Goal: Information Seeking & Learning: Learn about a topic

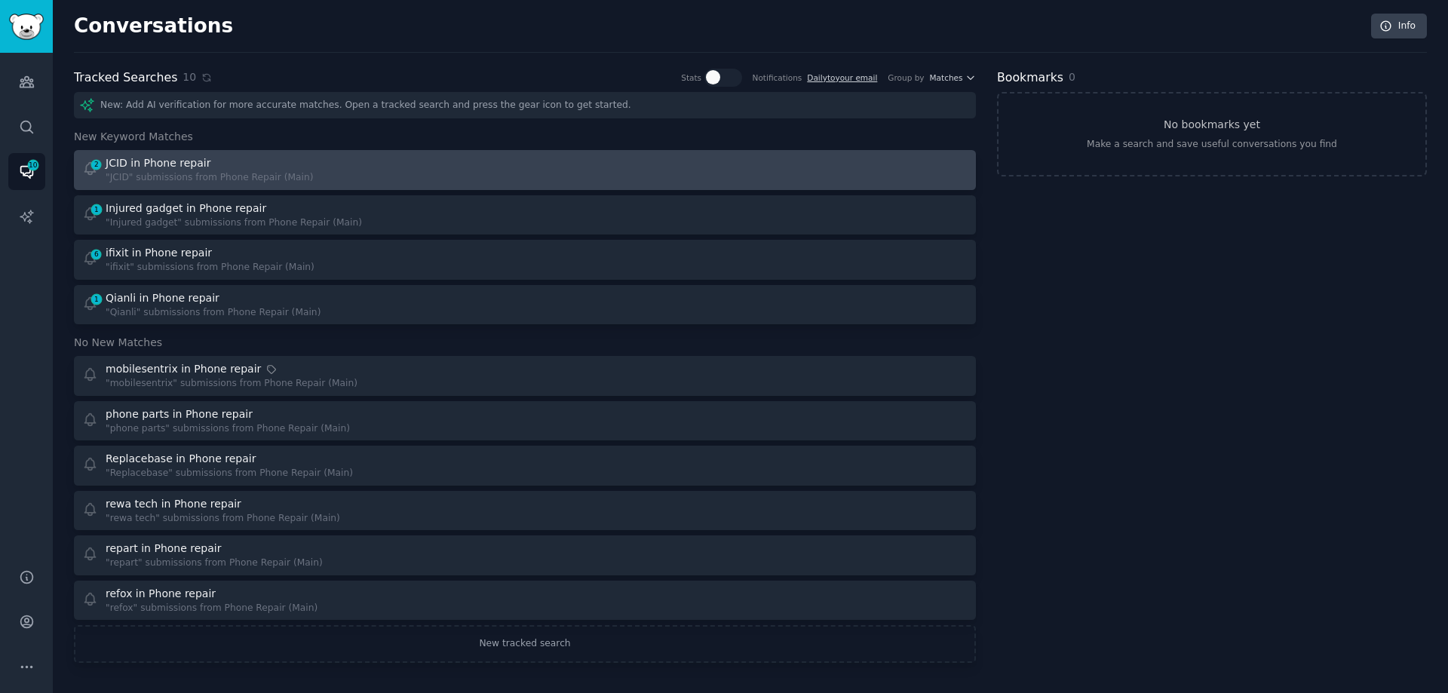
click at [238, 158] on div "JCID in Phone repair" at bounding box center [210, 163] width 208 height 16
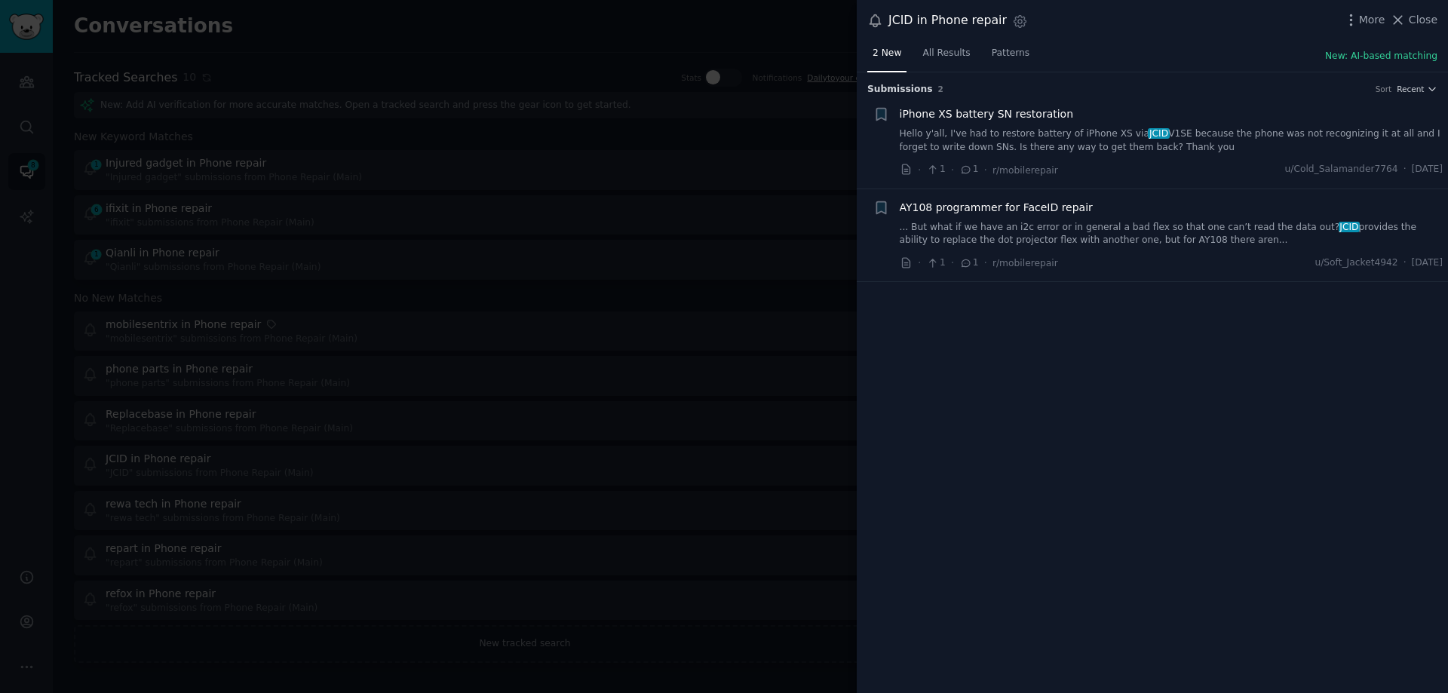
click at [1252, 130] on link "Hello y'all, I've had to restore battery of iPhone XS via JCID V1SE because the…" at bounding box center [1172, 140] width 544 height 26
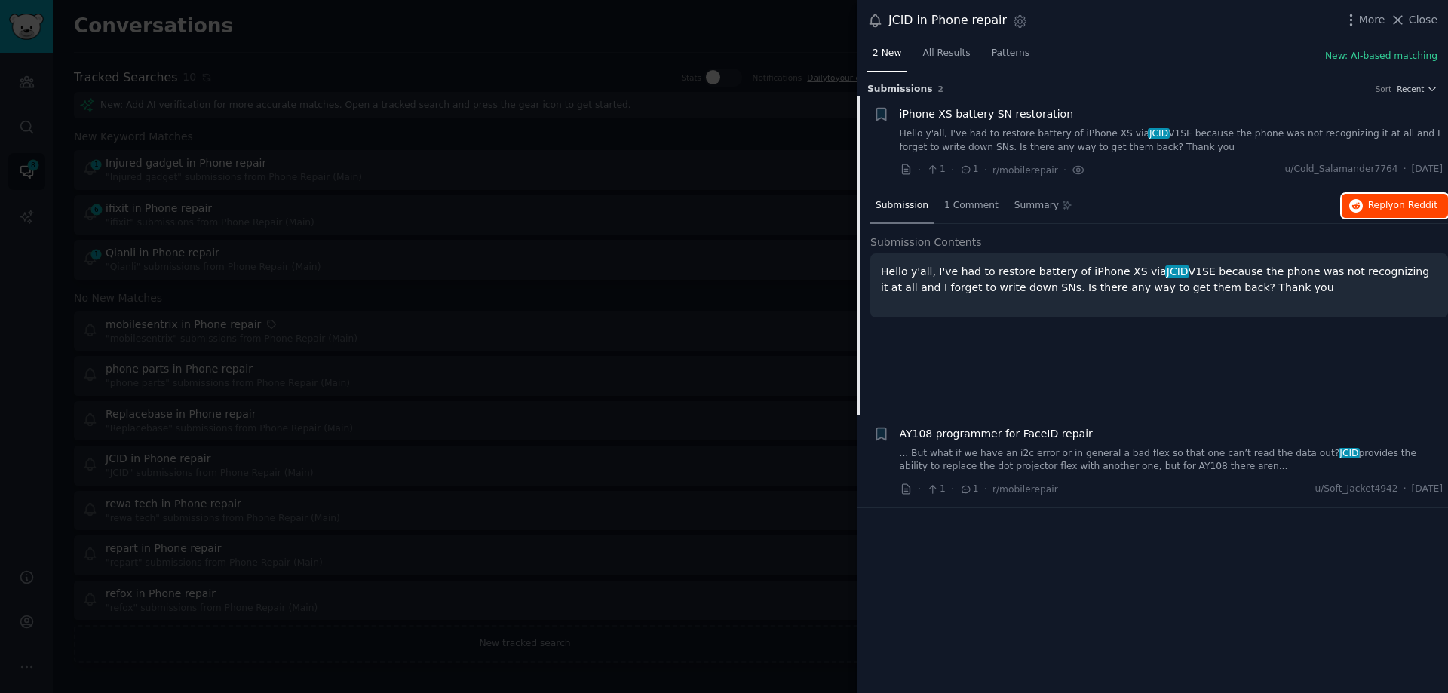
click at [1366, 200] on button "Reply on Reddit" at bounding box center [1395, 206] width 106 height 24
click at [1130, 456] on link "... But what if we have an i2c error or in general a bad flex so that one can’t…" at bounding box center [1172, 460] width 544 height 26
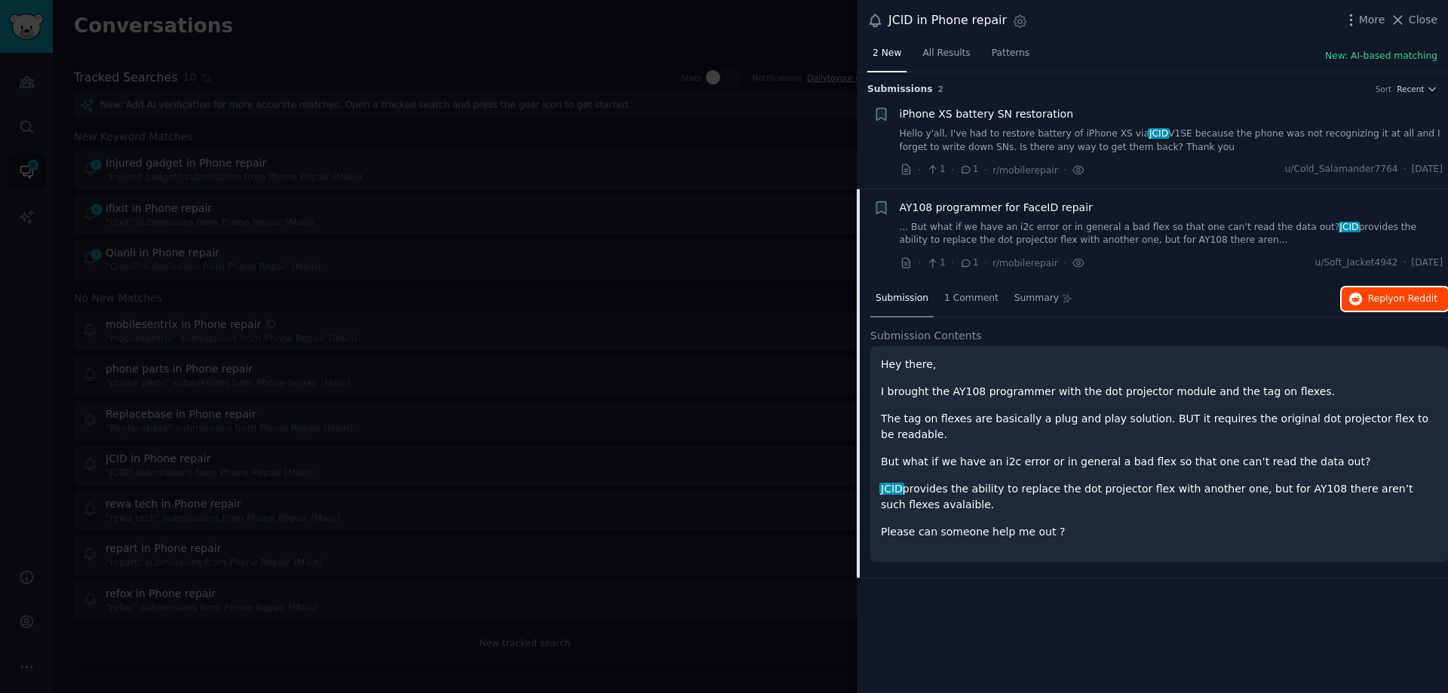
click at [1376, 293] on span "Reply on Reddit" at bounding box center [1402, 300] width 69 height 14
click at [1426, 12] on span "Close" at bounding box center [1423, 20] width 29 height 16
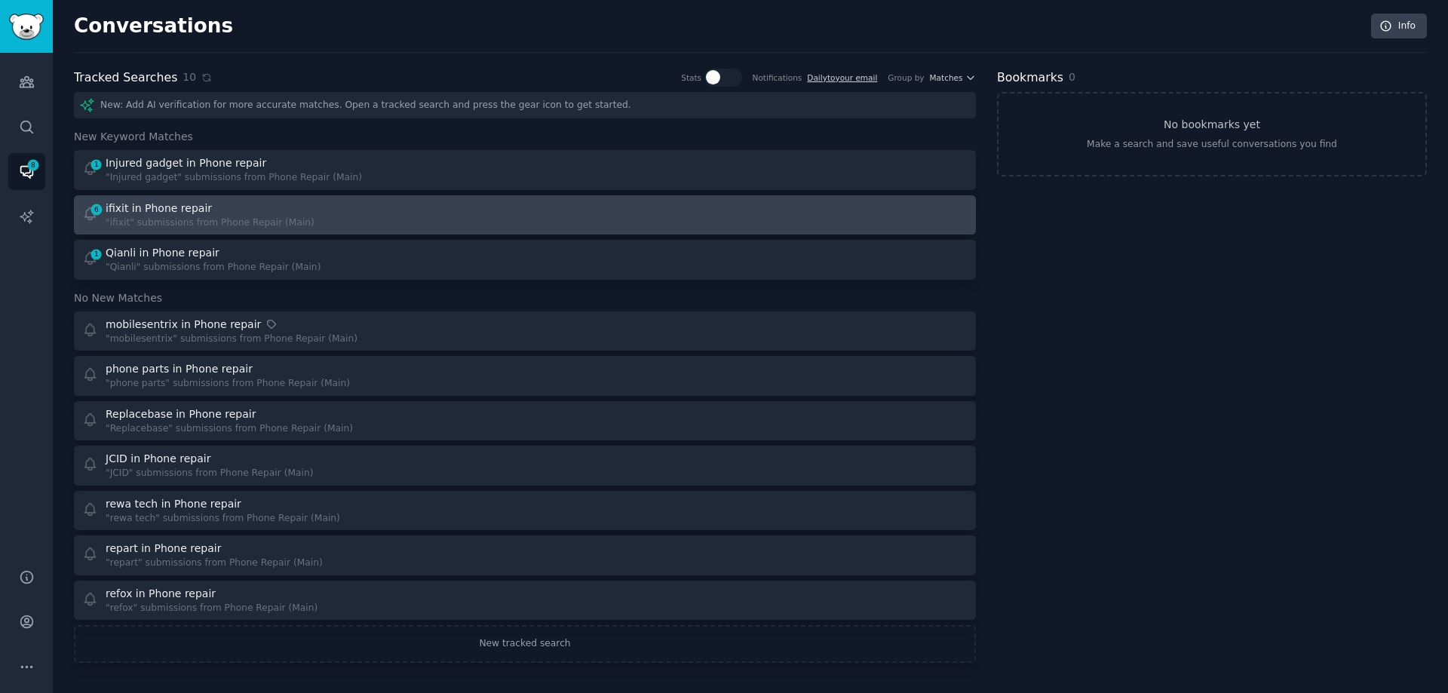
click at [353, 211] on div "6 ifixit in Phone repair "ifixit" submissions from Phone Repair (Main)" at bounding box center [298, 215] width 433 height 29
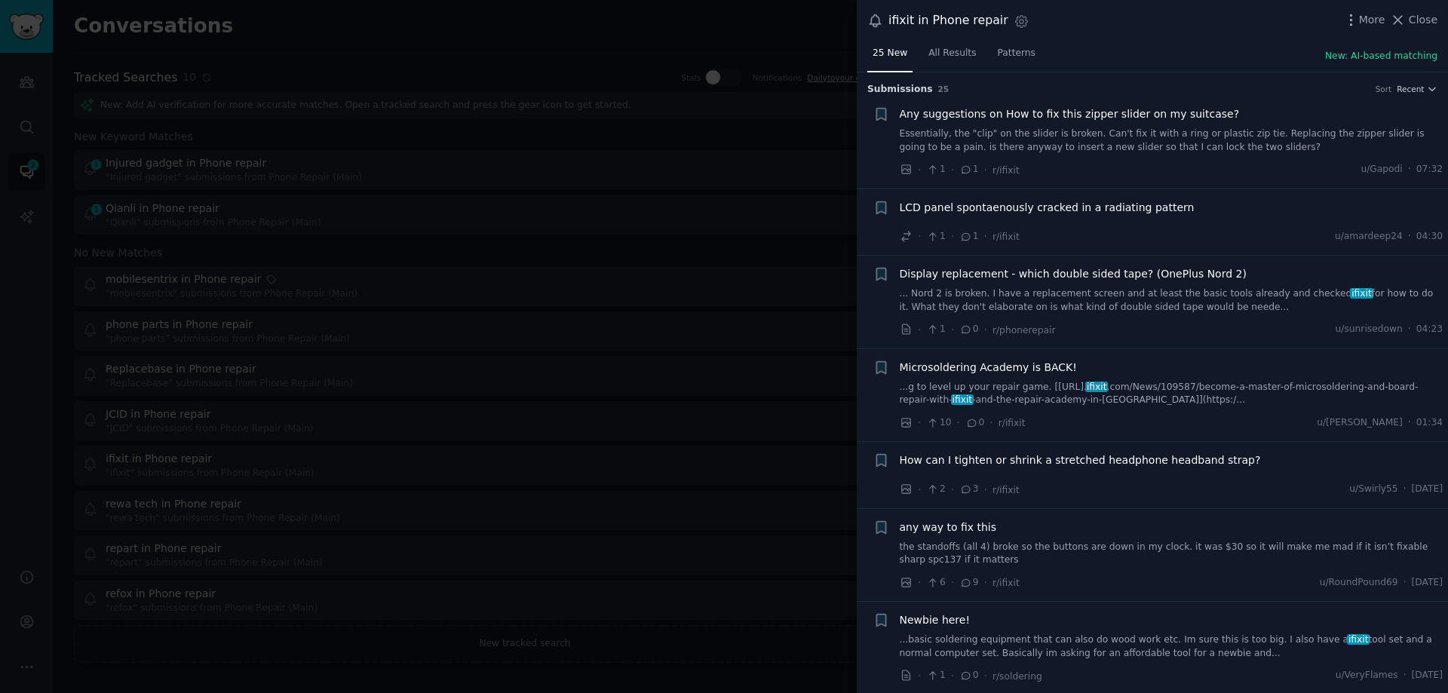
click at [1092, 398] on link "...g to level up your repair game. [[URL]. ifixit .com/News/109587/become-a-mas…" at bounding box center [1172, 394] width 544 height 26
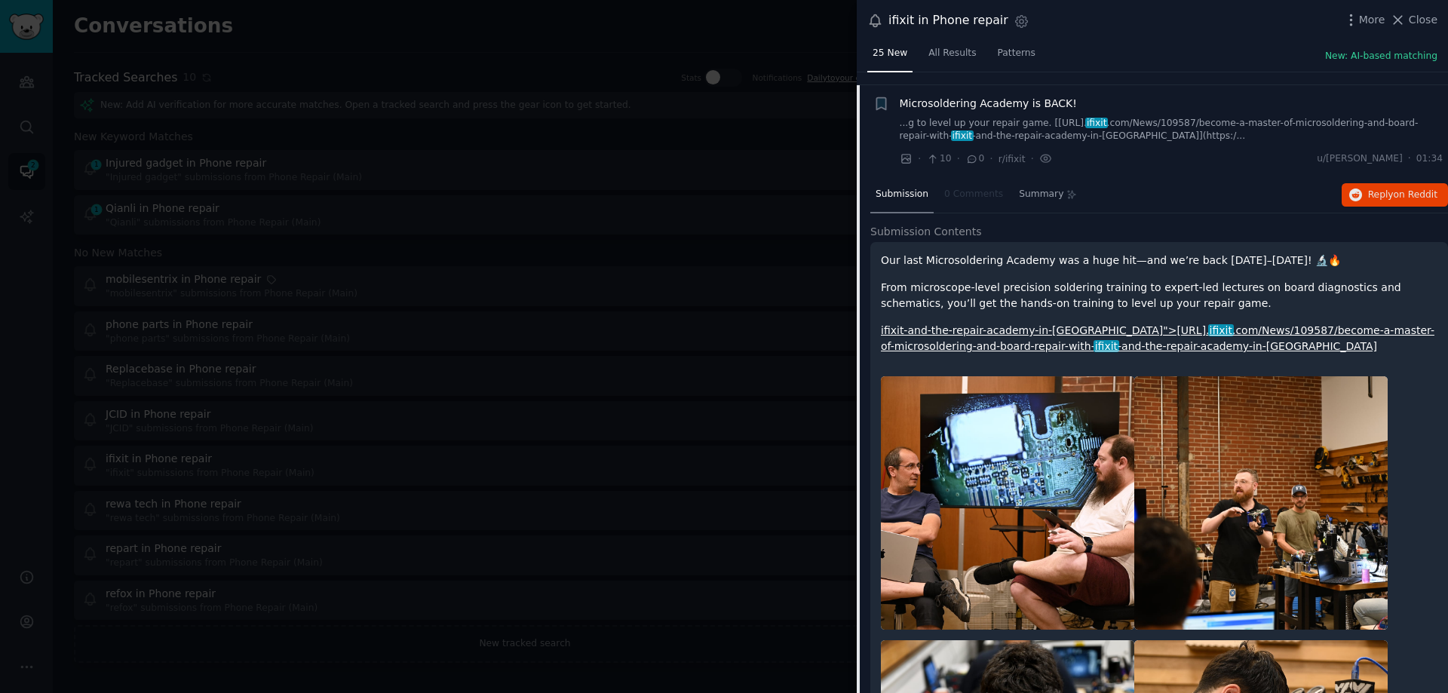
scroll to position [277, 0]
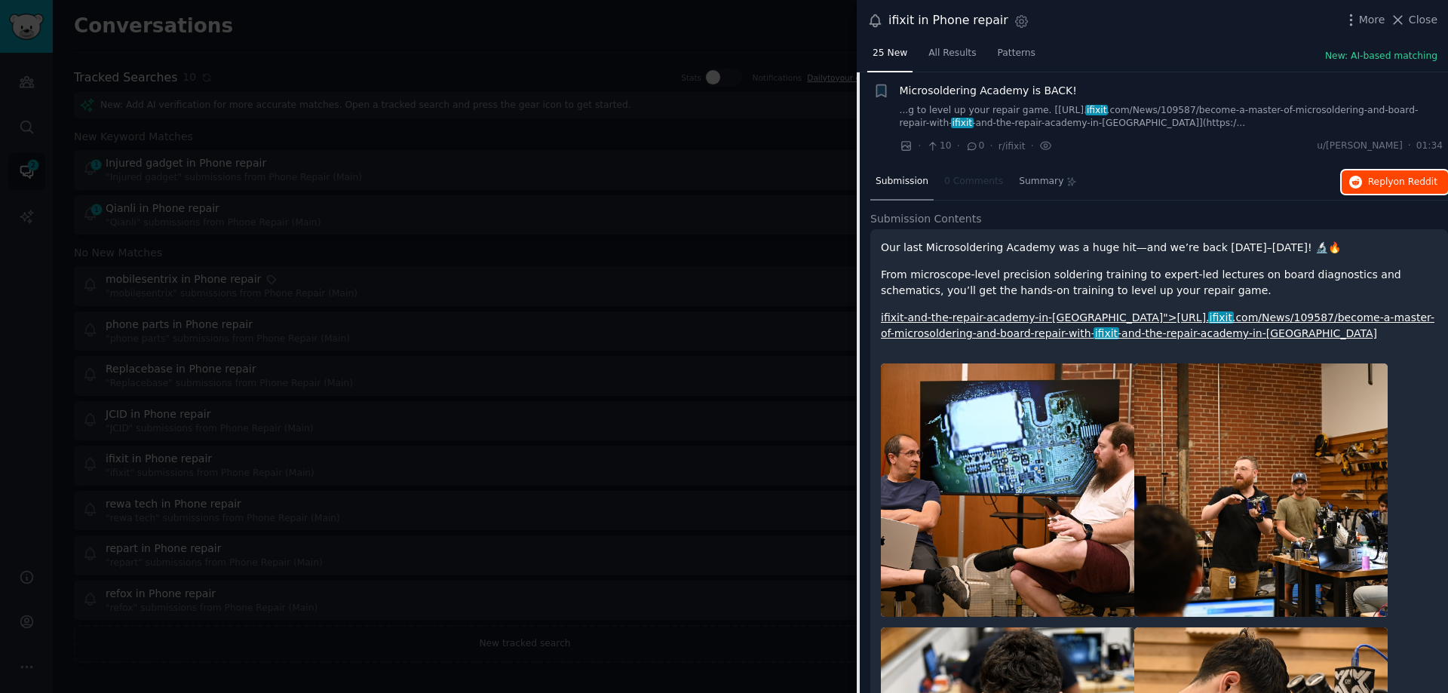
click at [1363, 191] on button "Reply on Reddit" at bounding box center [1395, 182] width 106 height 24
click at [843, 190] on div at bounding box center [724, 346] width 1448 height 693
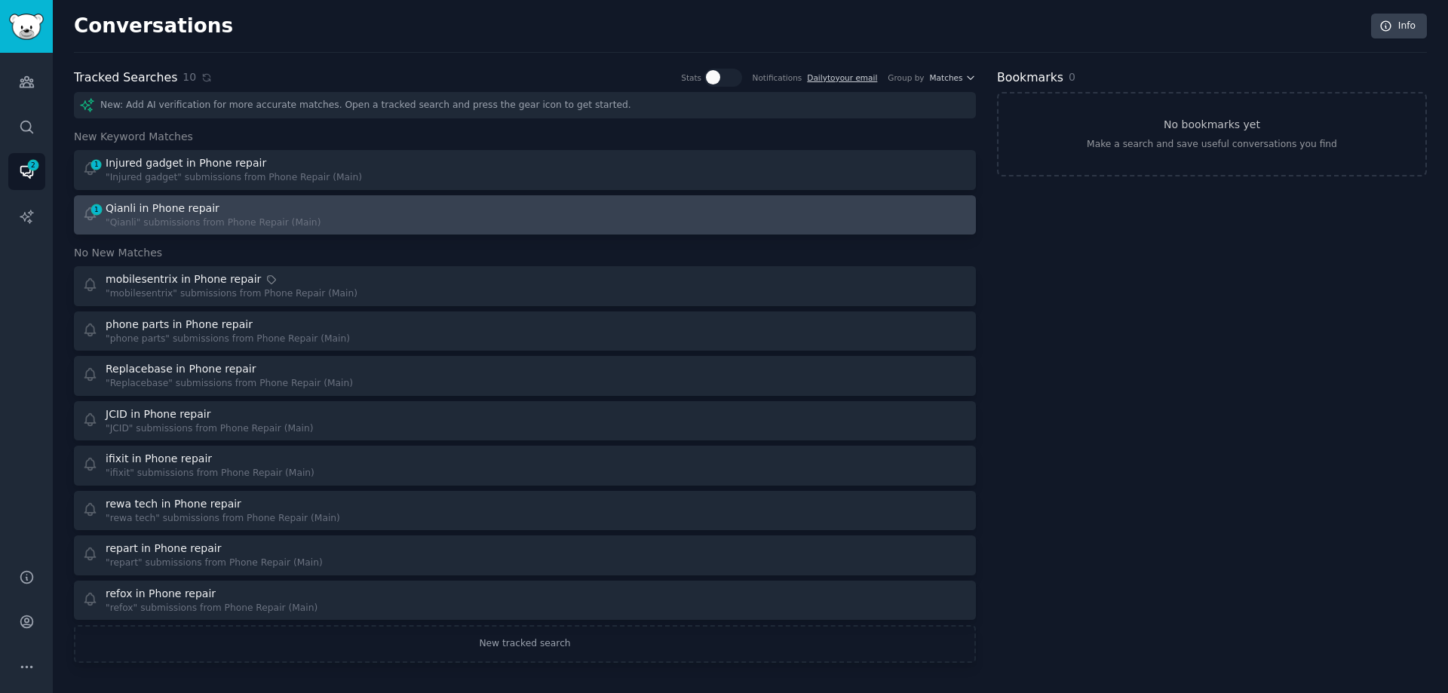
click at [181, 213] on div "Qianli in Phone repair" at bounding box center [163, 209] width 114 height 16
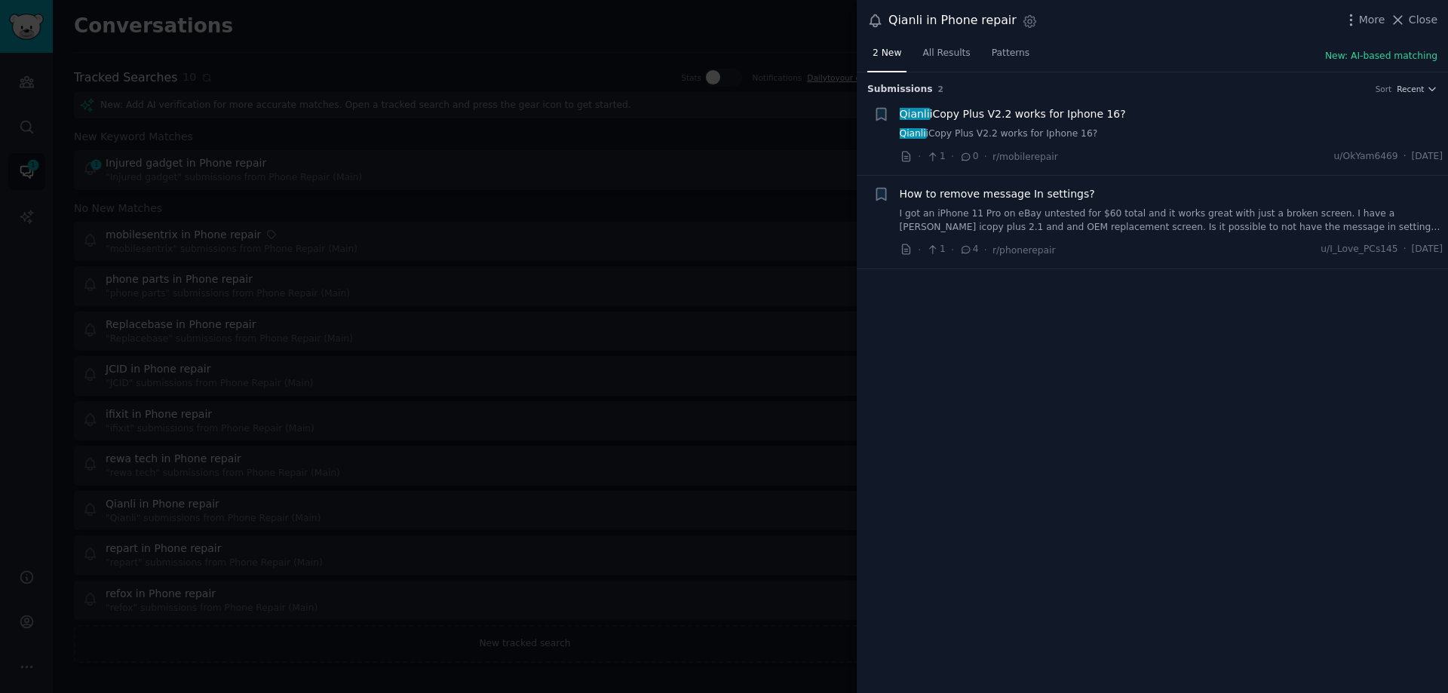
click at [1076, 215] on link "I got an iPhone 11 Pro on eBay untested for $60 total and it works great with j…" at bounding box center [1172, 220] width 544 height 26
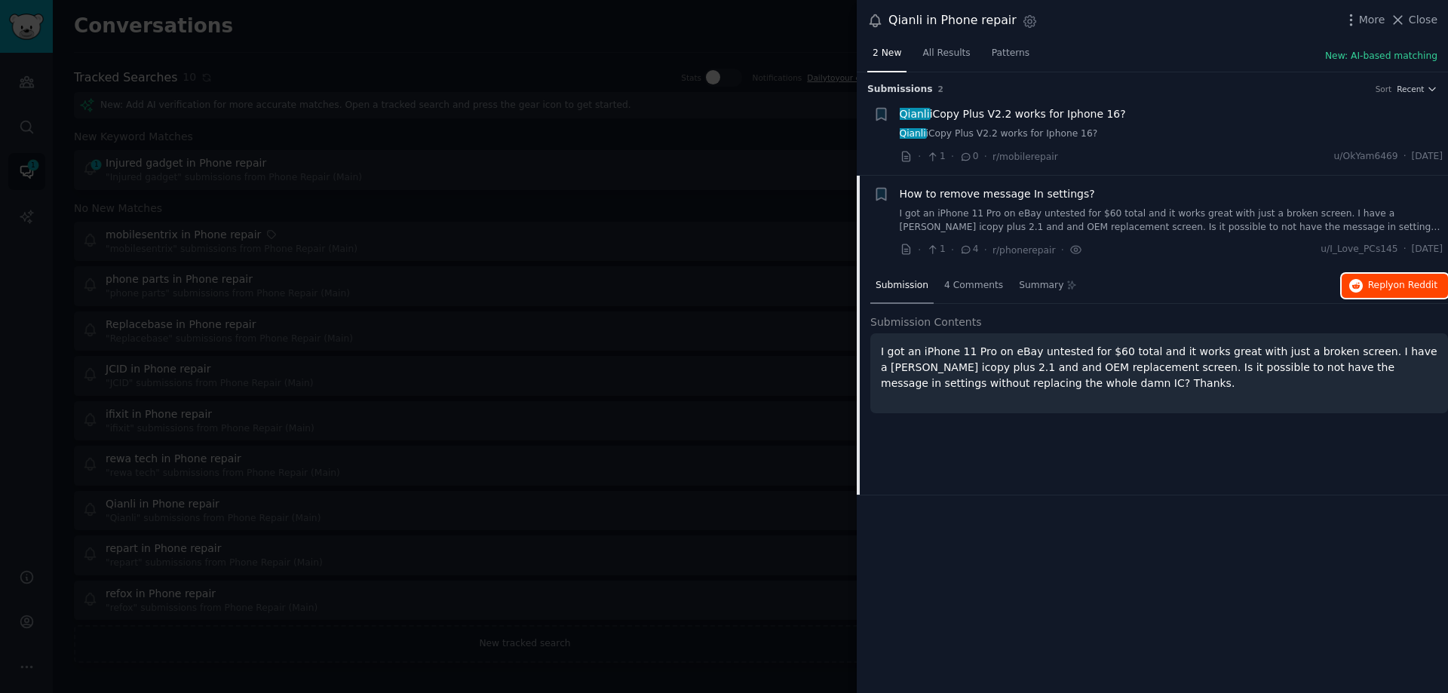
click at [1376, 279] on span "Reply on Reddit" at bounding box center [1402, 286] width 69 height 14
